Goal: Task Accomplishment & Management: Manage account settings

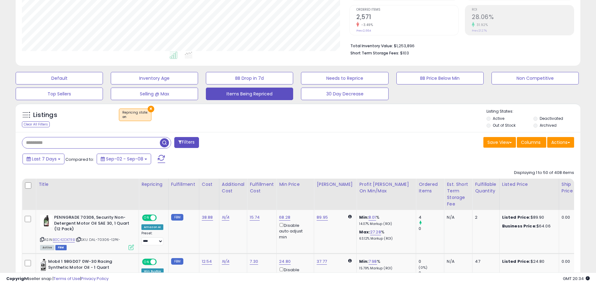
scroll to position [128, 328]
drag, startPoint x: 528, startPoint y: 82, endPoint x: 289, endPoint y: 179, distance: 258.8
click at [529, 82] on button "Non Competitive" at bounding box center [535, 78] width 87 height 13
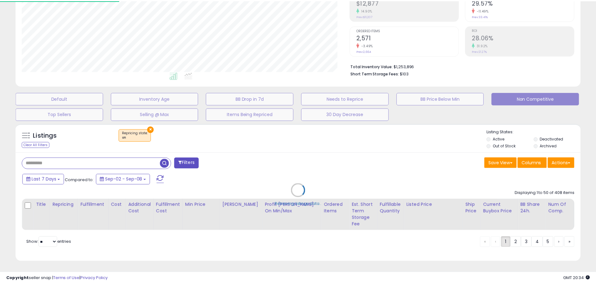
scroll to position [128, 330]
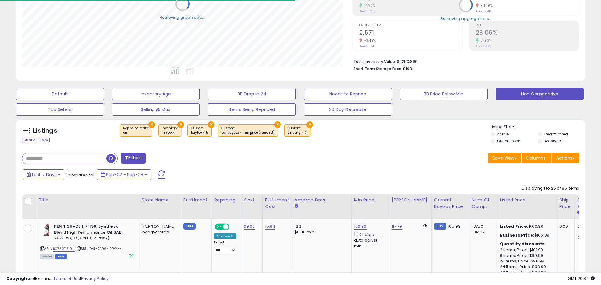
select select "**"
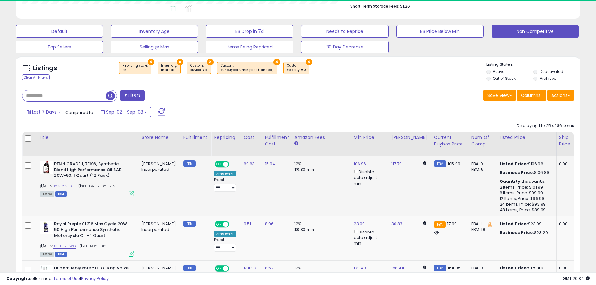
scroll to position [128, 328]
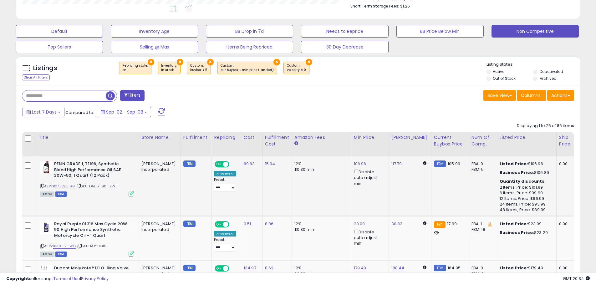
click at [64, 183] on div "ASIN: B0732D319H | SKU: DAL-71196-12PK--- Active FBM" at bounding box center [87, 178] width 94 height 35
click at [65, 185] on link "B0732D319H" at bounding box center [64, 186] width 22 height 5
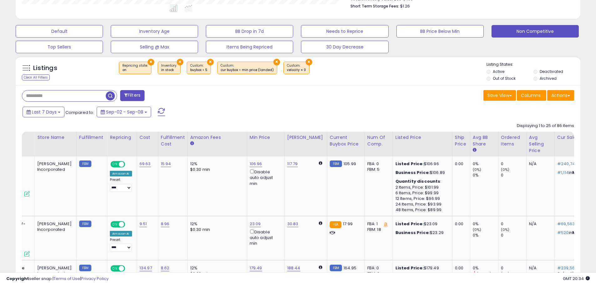
scroll to position [0, 104]
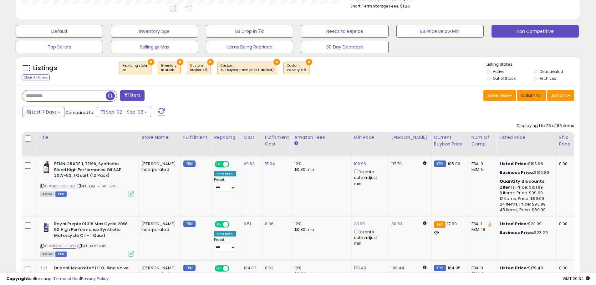
click at [524, 98] on span "Columns" at bounding box center [531, 95] width 20 height 6
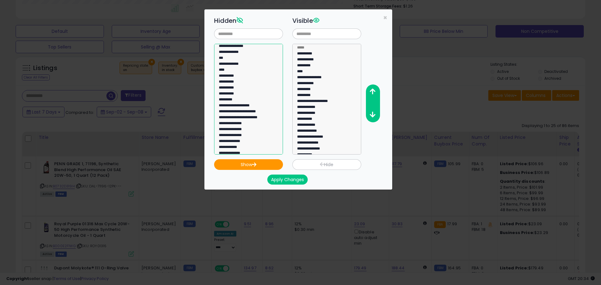
select select "**********"
click at [264, 111] on option "**********" at bounding box center [246, 113] width 56 height 6
click at [270, 162] on button "Show" at bounding box center [248, 164] width 69 height 11
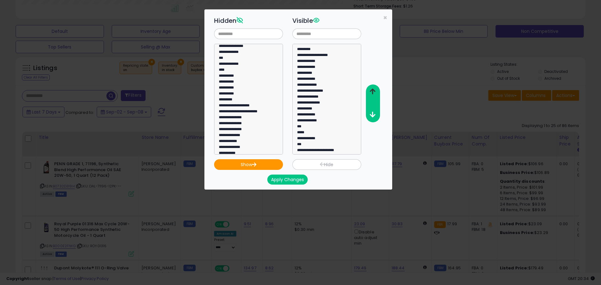
click at [374, 91] on icon "button" at bounding box center [373, 91] width 6 height 7
select select "**********"
click at [342, 151] on option "**********" at bounding box center [324, 151] width 56 height 6
click at [374, 90] on icon "button" at bounding box center [373, 91] width 6 height 7
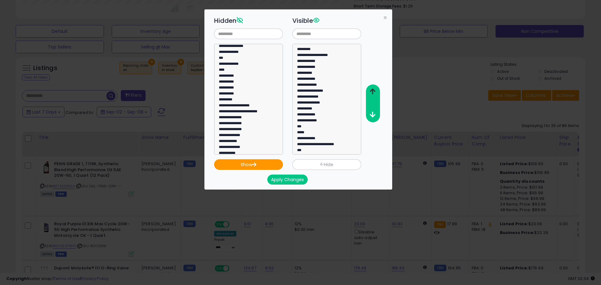
click at [374, 90] on icon "button" at bounding box center [373, 91] width 6 height 7
click at [373, 90] on icon "button" at bounding box center [373, 91] width 6 height 7
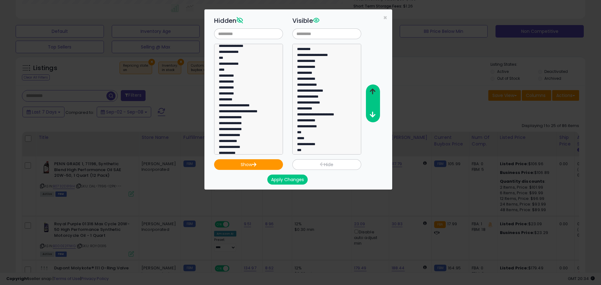
click at [373, 90] on icon "button" at bounding box center [373, 91] width 6 height 7
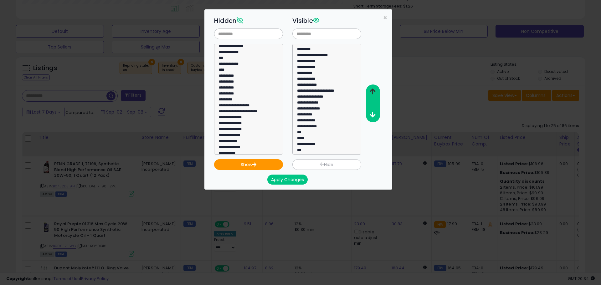
click at [373, 90] on icon "button" at bounding box center [373, 91] width 6 height 7
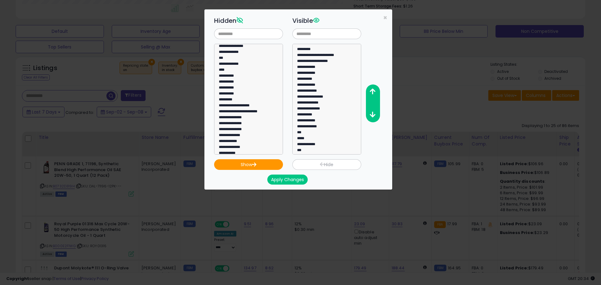
click at [292, 180] on button "Apply Changes" at bounding box center [287, 180] width 40 height 10
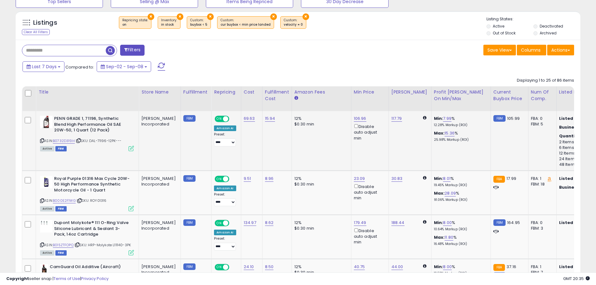
scroll to position [228, 0]
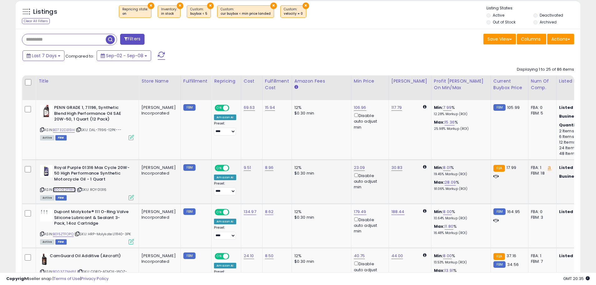
click at [73, 189] on link "B000E2F1WG" at bounding box center [64, 189] width 23 height 5
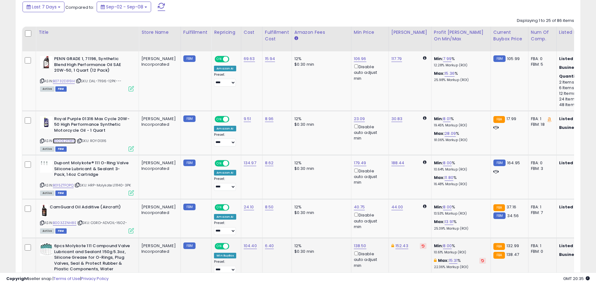
scroll to position [291, 0]
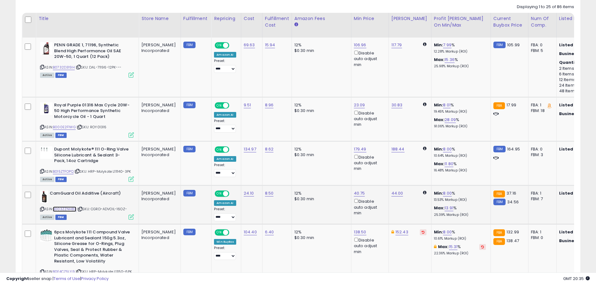
click at [70, 208] on link "B003ZZNH8E" at bounding box center [64, 209] width 23 height 5
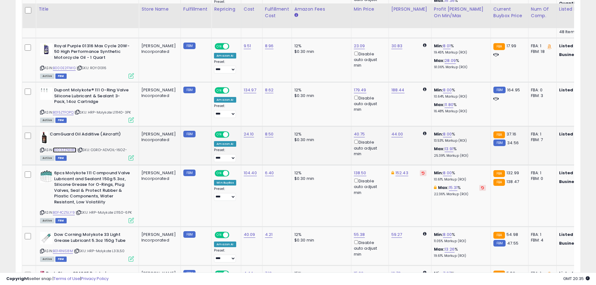
scroll to position [354, 0]
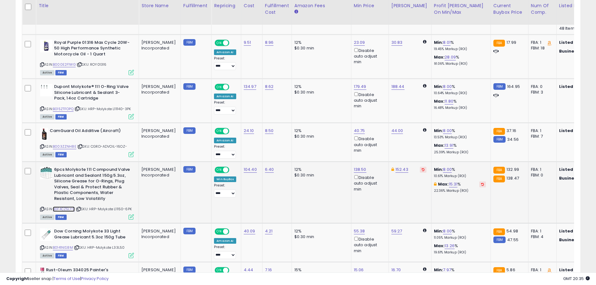
click at [60, 209] on link "B0F4CZ5LY9" at bounding box center [64, 209] width 22 height 5
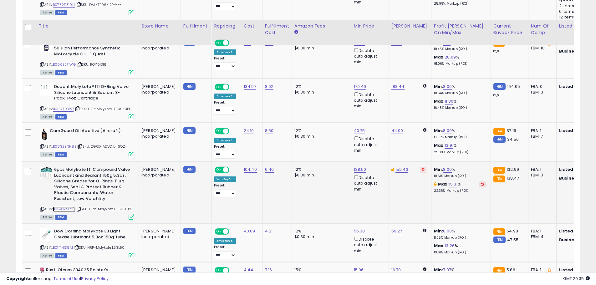
scroll to position [385, 0]
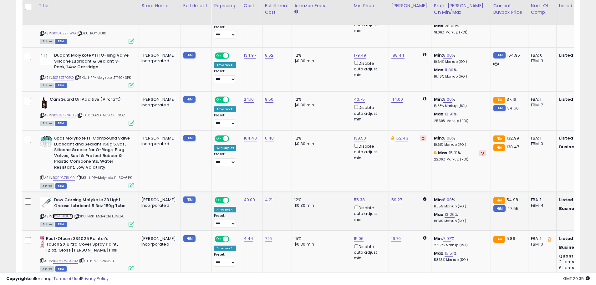
click at [60, 217] on link "B0141NIS8M" at bounding box center [63, 216] width 20 height 5
click at [443, 199] on link "8.00" at bounding box center [447, 200] width 9 height 6
drag, startPoint x: 351, startPoint y: 175, endPoint x: 339, endPoint y: 173, distance: 12.9
type input "*"
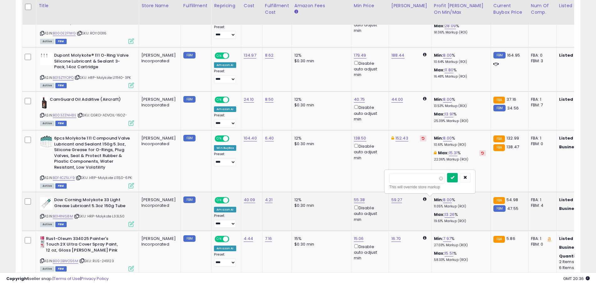
click at [458, 181] on button "submit" at bounding box center [452, 177] width 11 height 9
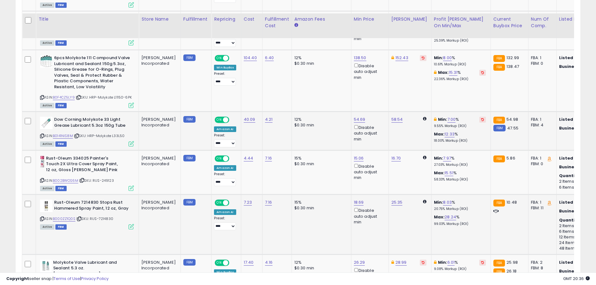
scroll to position [479, 0]
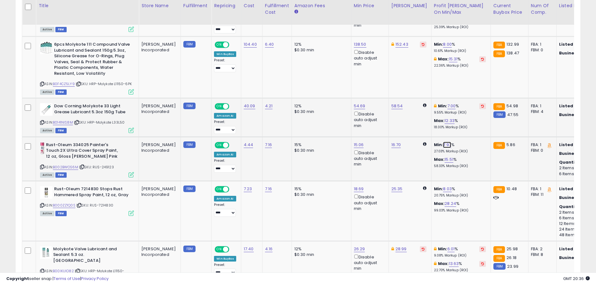
click at [443, 144] on link "7.97" at bounding box center [447, 145] width 8 height 6
drag, startPoint x: 403, startPoint y: 121, endPoint x: 374, endPoint y: 116, distance: 29.5
type input "*"
click at [457, 122] on button "submit" at bounding box center [452, 122] width 11 height 9
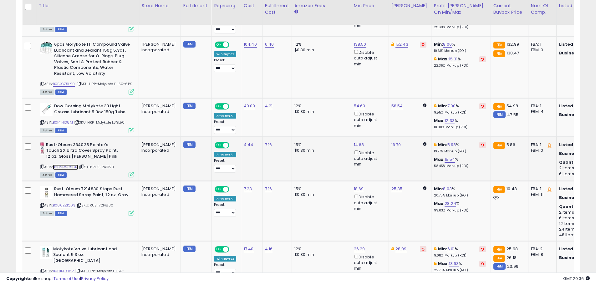
click at [70, 168] on link "B002BWOS6M" at bounding box center [65, 167] width 25 height 5
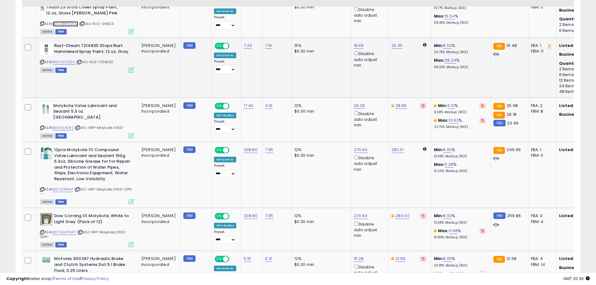
scroll to position [635, 0]
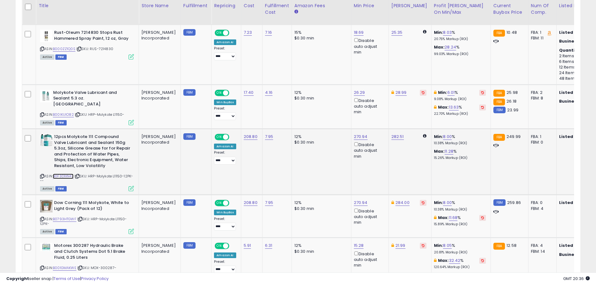
click at [70, 174] on link "B0F3D1XN47" at bounding box center [63, 176] width 21 height 5
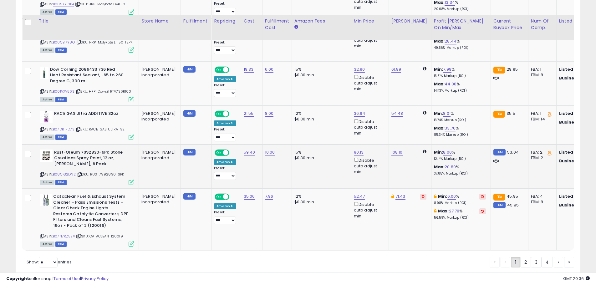
scroll to position [1324, 0]
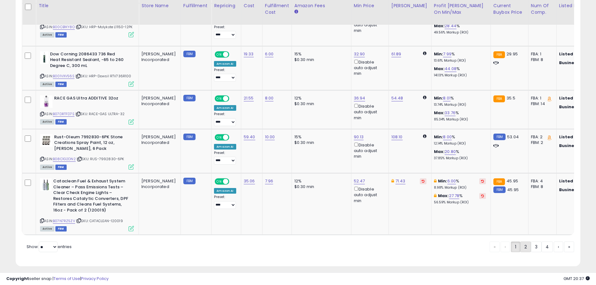
click at [524, 252] on link "2" at bounding box center [525, 247] width 11 height 11
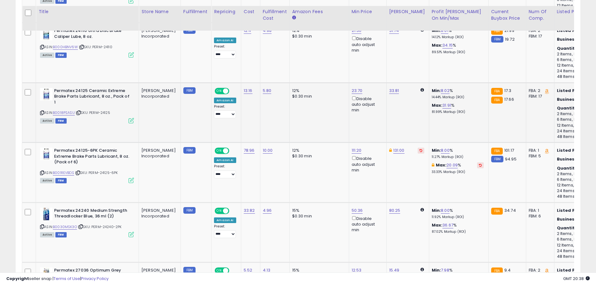
scroll to position [510, 0]
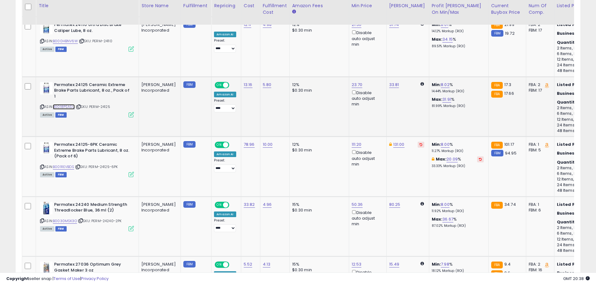
click at [67, 104] on link "B0018PSASU" at bounding box center [64, 106] width 22 height 5
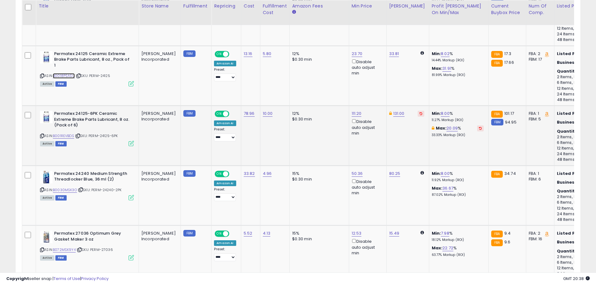
scroll to position [541, 0]
click at [64, 133] on link "B001REVBDS" at bounding box center [63, 135] width 21 height 5
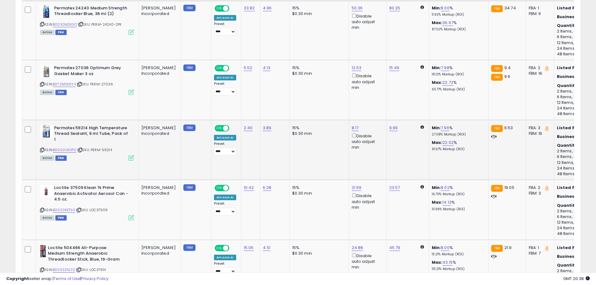
scroll to position [760, 0]
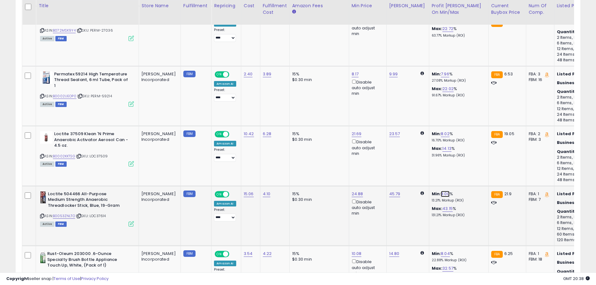
click at [441, 191] on link "8.00" at bounding box center [445, 194] width 9 height 6
drag, startPoint x: 406, startPoint y: 168, endPoint x: 371, endPoint y: 159, distance: 35.4
click at [375, 160] on tbody "Royal Purple Max ATF Synthestic Transmisson Fluid - (Case 12 Bottles) Buy in A …" at bounding box center [552, 240] width 1060 height 1342
click at [417, 166] on input "****" at bounding box center [415, 166] width 56 height 11
click at [415, 166] on input "****" at bounding box center [415, 166] width 56 height 11
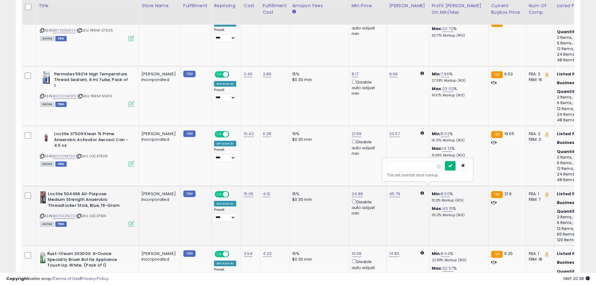
type input "*"
click at [452, 164] on icon "submit" at bounding box center [450, 166] width 4 height 4
click at [441, 131] on link "8.02" at bounding box center [445, 134] width 9 height 6
drag, startPoint x: 415, startPoint y: 104, endPoint x: 333, endPoint y: 109, distance: 82.5
click at [335, 110] on tbody "Royal Purple Max ATF Synthestic Transmisson Fluid - (Case 12 Bottles) Buy in A …" at bounding box center [552, 240] width 1060 height 1342
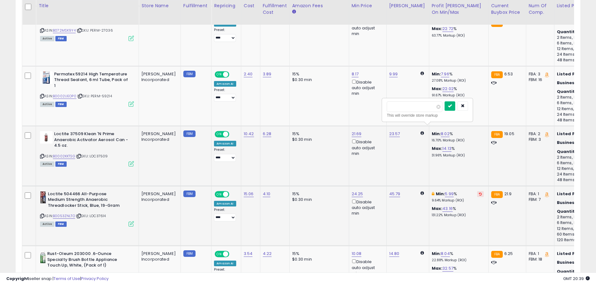
type input "*"
click at [455, 110] on button "submit" at bounding box center [450, 105] width 11 height 9
click at [69, 213] on link "B0053ZNLTO" at bounding box center [64, 215] width 22 height 5
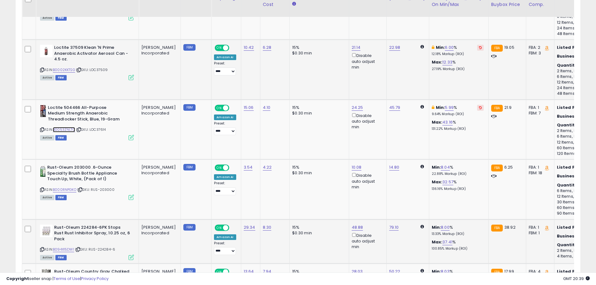
scroll to position [885, 0]
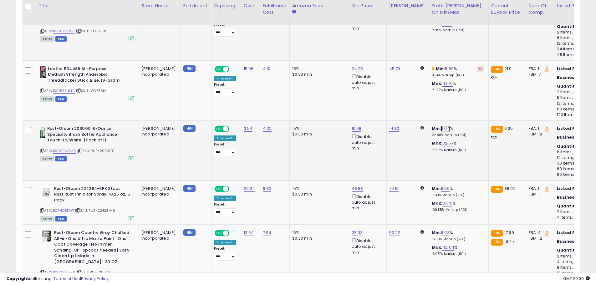
click at [441, 125] on link "8.04" at bounding box center [445, 128] width 9 height 6
drag, startPoint x: 380, startPoint y: 94, endPoint x: 352, endPoint y: 87, distance: 28.8
click at [355, 87] on tbody "Royal Purple Max ATF Synthestic Transmisson Fluid - (Case 12 Bottles) Buy in A …" at bounding box center [552, 114] width 1060 height 1342
type input "*"
click at [466, 104] on div at bounding box center [456, 101] width 23 height 11
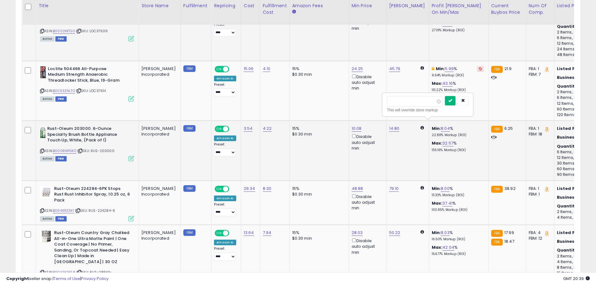
click at [456, 102] on button "submit" at bounding box center [450, 100] width 11 height 9
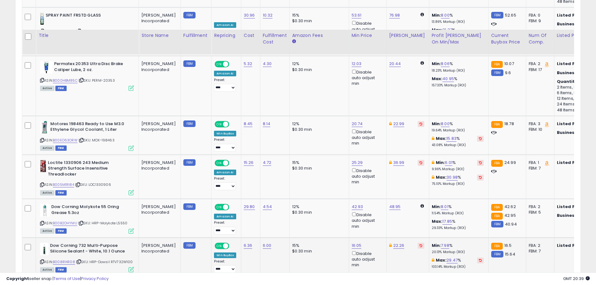
scroll to position [1432, 0]
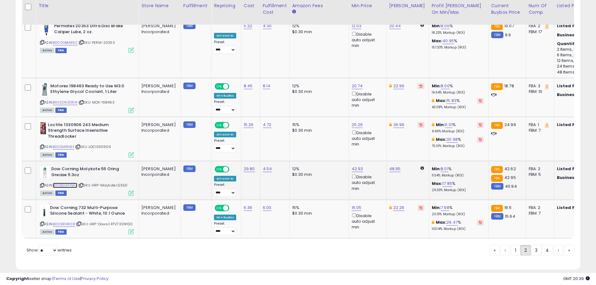
click at [59, 183] on link "B00B2OHYMU" at bounding box center [65, 185] width 24 height 5
click at [432, 161] on td "Min: 8.01 % 11.54% Markup (ROI) Max: 17.85 % 29.33% Markup (ROI)" at bounding box center [458, 180] width 59 height 39
click at [441, 166] on link "8.01" at bounding box center [445, 169] width 8 height 6
drag, startPoint x: 408, startPoint y: 130, endPoint x: 297, endPoint y: 114, distance: 112.3
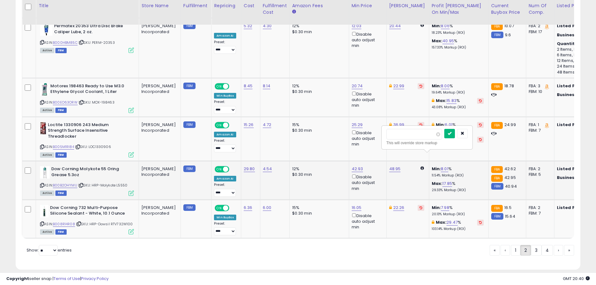
type input "*"
click at [452, 135] on icon "submit" at bounding box center [450, 133] width 4 height 4
click at [535, 245] on link "3" at bounding box center [536, 250] width 11 height 11
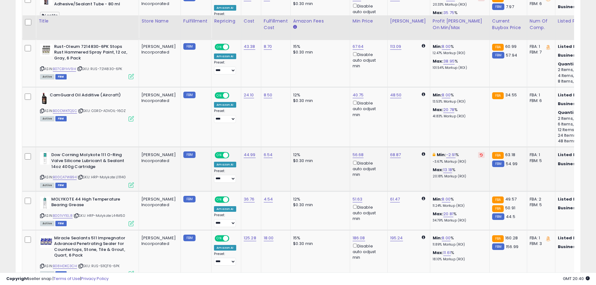
scroll to position [353, 0]
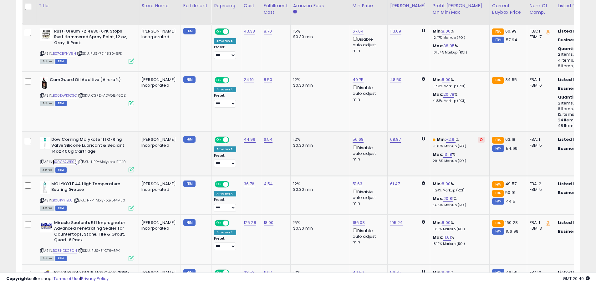
click at [69, 160] on link "B00CA7WB94" at bounding box center [65, 161] width 24 height 5
click at [446, 140] on link "-2.91" at bounding box center [451, 139] width 10 height 6
drag, startPoint x: 416, startPoint y: 118, endPoint x: 367, endPoint y: 114, distance: 49.0
type input "*"
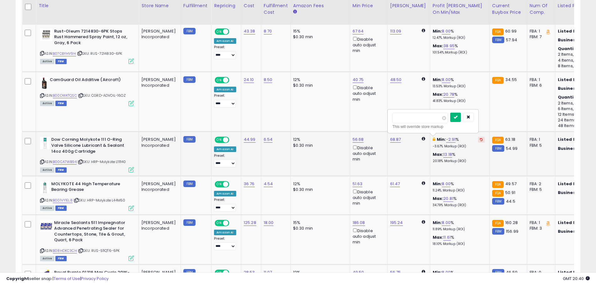
click at [457, 117] on icon "submit" at bounding box center [456, 117] width 4 height 4
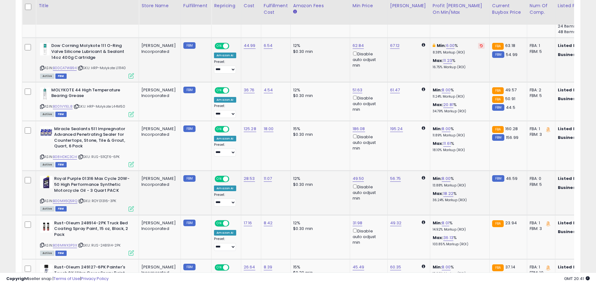
scroll to position [416, 0]
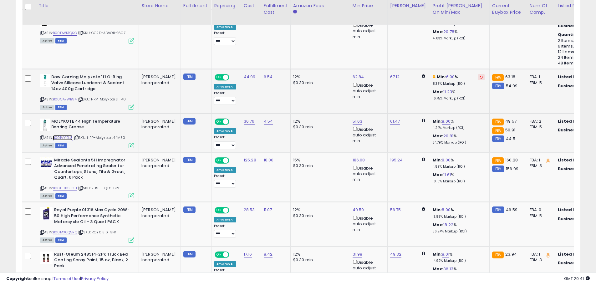
click at [67, 138] on link "B001VY1EL8" at bounding box center [63, 137] width 20 height 5
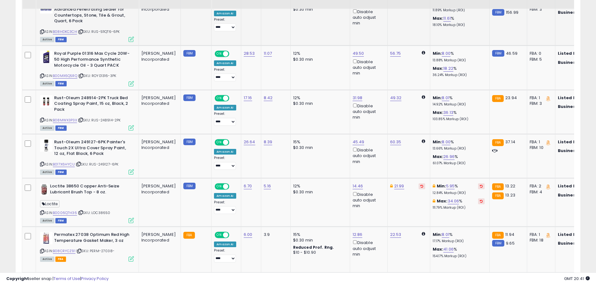
scroll to position [510, 0]
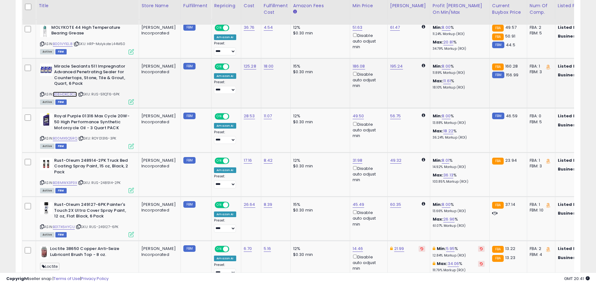
click at [72, 94] on link "B08HDKC3CH" at bounding box center [65, 94] width 24 height 5
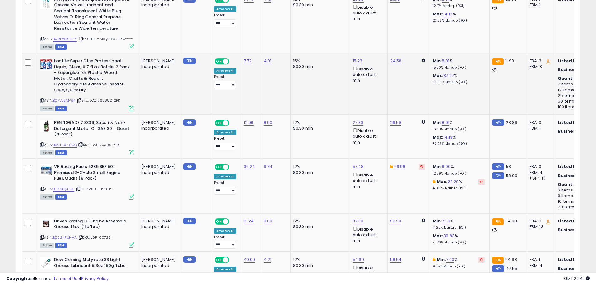
scroll to position [1010, 0]
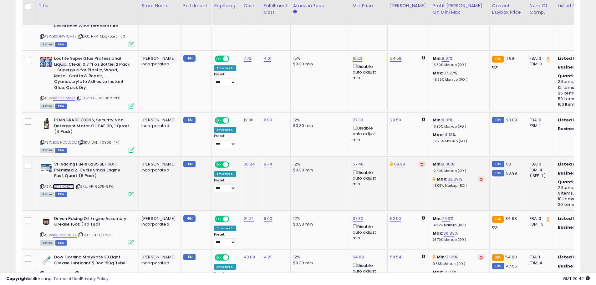
click at [66, 189] on link "B073XQ4ZTG" at bounding box center [64, 186] width 22 height 5
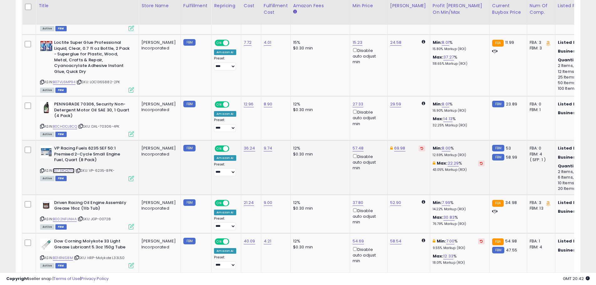
scroll to position [1042, 0]
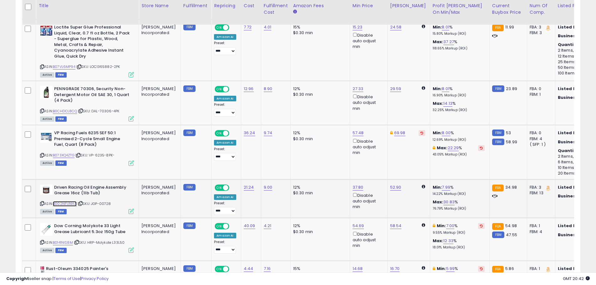
click at [65, 207] on link "B002NFUNHA" at bounding box center [65, 203] width 24 height 5
click at [442, 191] on link "7.99" at bounding box center [446, 187] width 8 height 6
drag, startPoint x: 408, startPoint y: 167, endPoint x: 326, endPoint y: 163, distance: 81.8
type input "*"
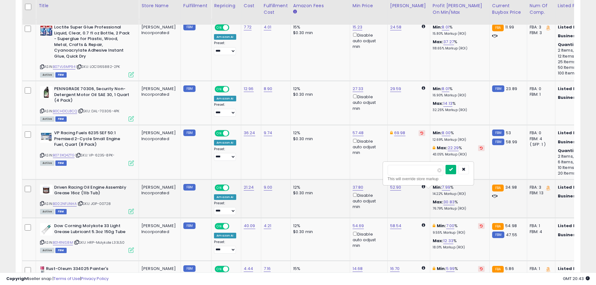
click at [456, 170] on button "submit" at bounding box center [451, 169] width 11 height 9
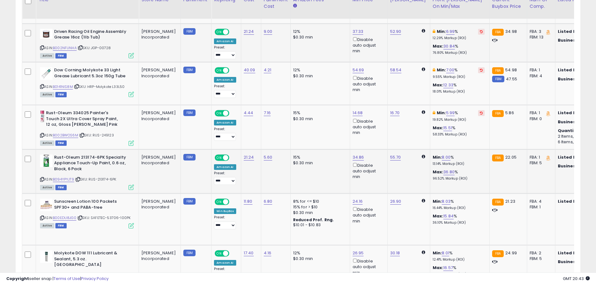
scroll to position [1198, 0]
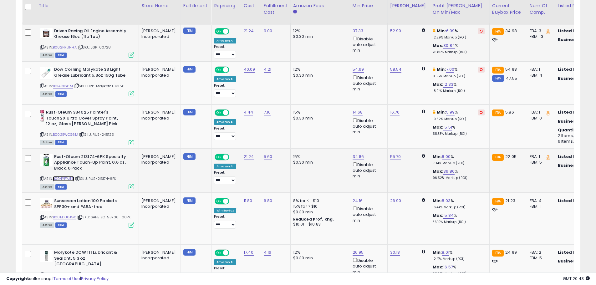
click at [68, 180] on link "B094YPYJT9" at bounding box center [63, 178] width 21 height 5
drag, startPoint x: 315, startPoint y: 228, endPoint x: 285, endPoint y: 202, distance: 40.2
click at [290, 202] on td "8% for <= $10 15% for > $10 $0.30 min Reduced Prof. Rng. $10.01 - $10.83" at bounding box center [319, 219] width 59 height 52
click at [318, 203] on div "8% for <= $10" at bounding box center [319, 201] width 52 height 6
click at [69, 217] on link "B00EDU8JG0" at bounding box center [64, 217] width 23 height 5
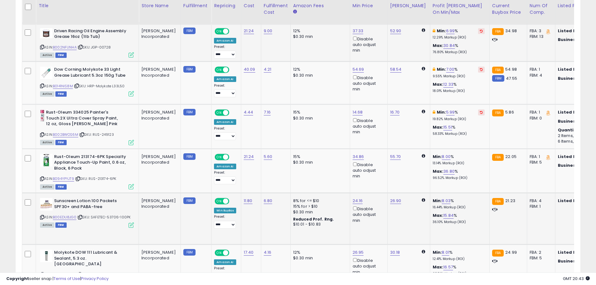
click at [40, 215] on div "ASIN: B00EDU8JG0 | SKU: SAFETEC-53706-100PK Active FBM" at bounding box center [87, 212] width 94 height 29
click at [41, 219] on icon at bounding box center [42, 217] width 4 height 3
